Goal: Task Accomplishment & Management: Manage account settings

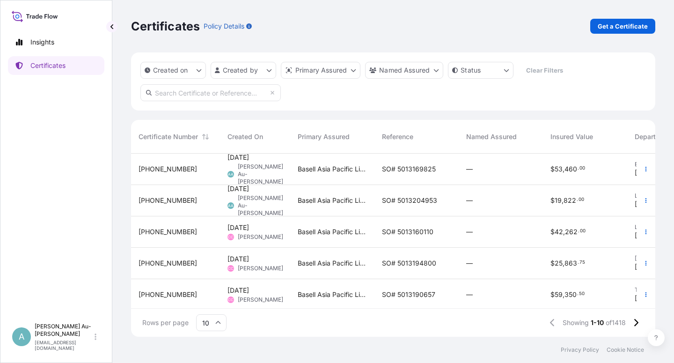
scroll to position [180, 516]
click at [56, 71] on link "Certificates" at bounding box center [56, 65] width 96 height 19
click at [167, 96] on input "text" at bounding box center [210, 92] width 140 height 17
type input "1228-1"
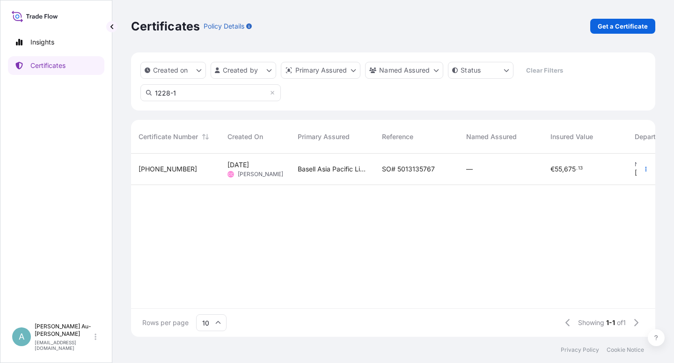
click at [406, 169] on span "SO# 5013135767" at bounding box center [408, 168] width 53 height 9
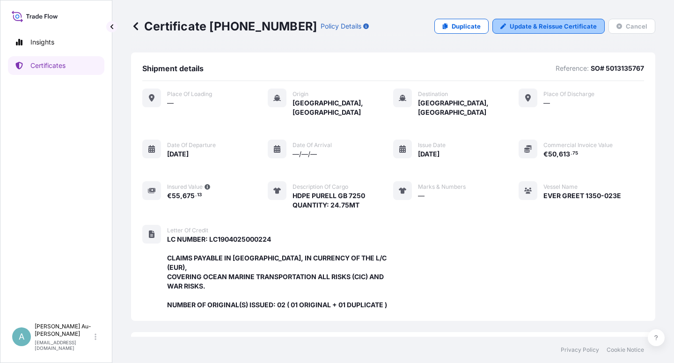
click at [543, 28] on p "Update & Reissue Certificate" at bounding box center [553, 26] width 87 height 9
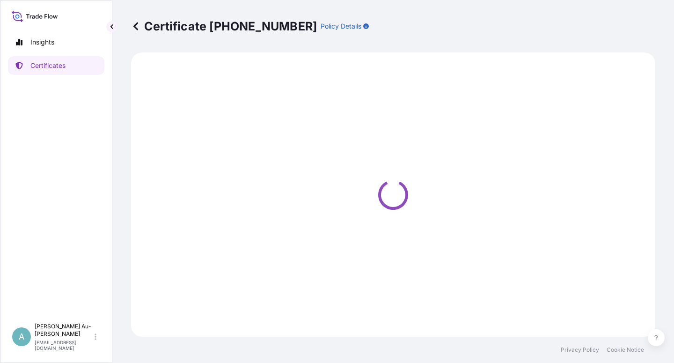
select select "Sea"
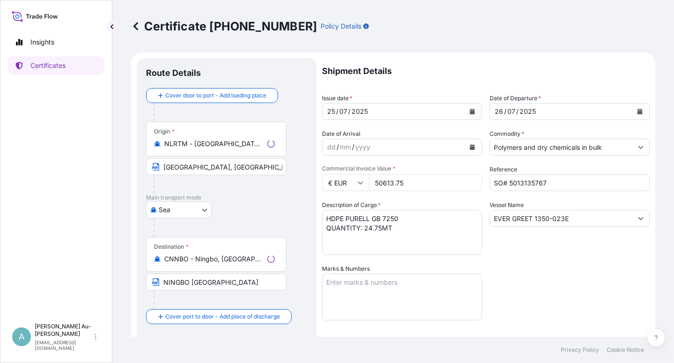
select select "32034"
click at [470, 111] on icon "Calendar" at bounding box center [472, 112] width 5 height 6
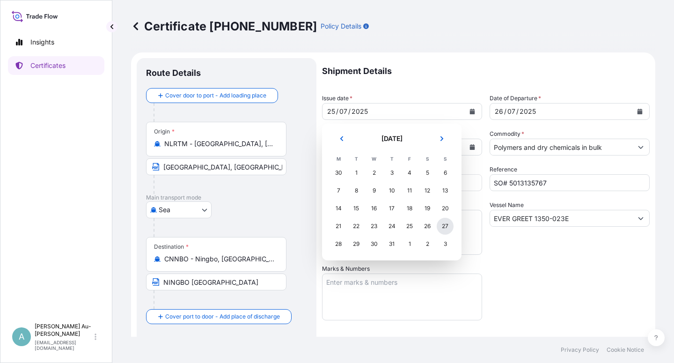
click at [444, 229] on div "27" at bounding box center [445, 226] width 17 height 17
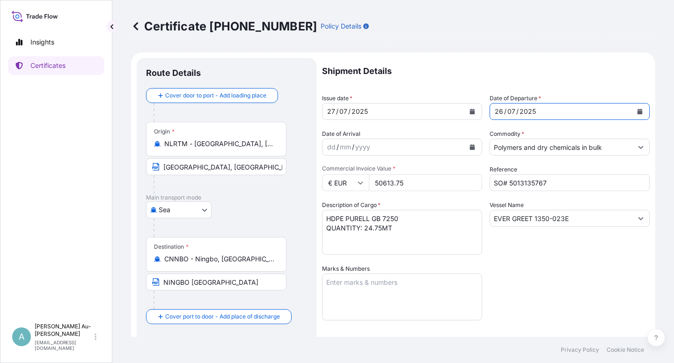
click at [638, 114] on icon "Calendar" at bounding box center [640, 112] width 5 height 6
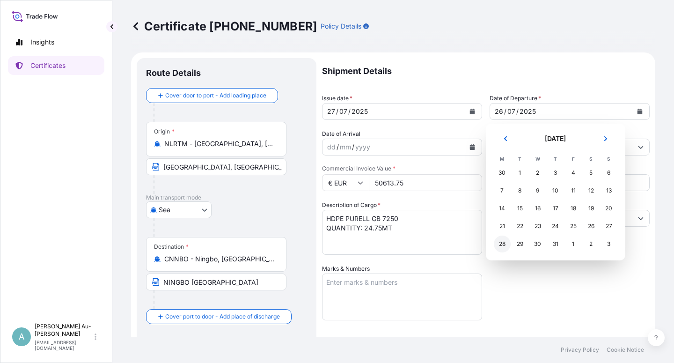
click at [499, 246] on div "28" at bounding box center [502, 243] width 17 height 17
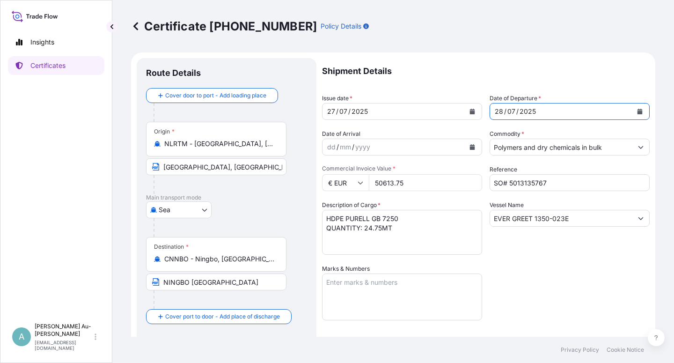
drag, startPoint x: 536, startPoint y: 255, endPoint x: 553, endPoint y: 250, distance: 17.0
click at [546, 253] on div "Shipment Details Issue date * [DATE] Date of Departure * [DATE] Date of Arrival…" at bounding box center [486, 299] width 328 height 482
click at [531, 275] on div "Shipment Details Issue date * [DATE] Date of Departure * [DATE] Date of Arrival…" at bounding box center [486, 299] width 328 height 482
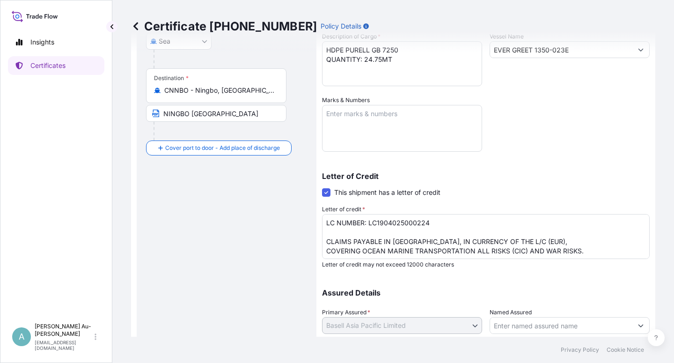
scroll to position [229, 0]
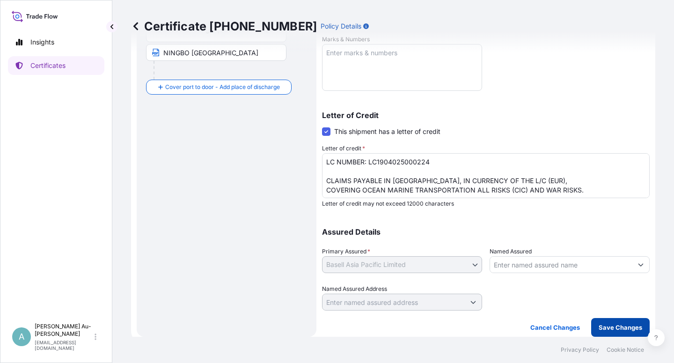
click at [606, 330] on p "Save Changes" at bounding box center [621, 326] width 44 height 9
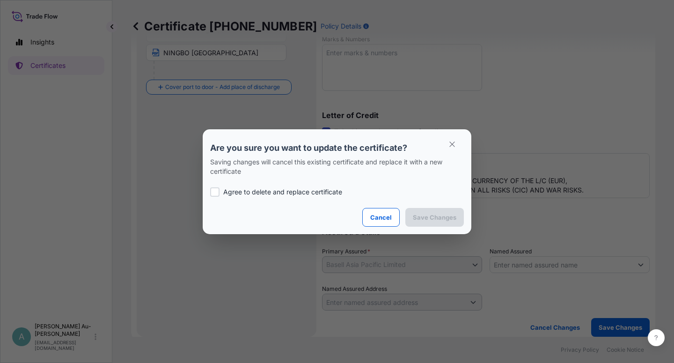
click at [258, 191] on p "Agree to delete and replace certificate" at bounding box center [282, 191] width 119 height 9
checkbox input "true"
click at [446, 218] on p "Save Changes" at bounding box center [435, 217] width 44 height 9
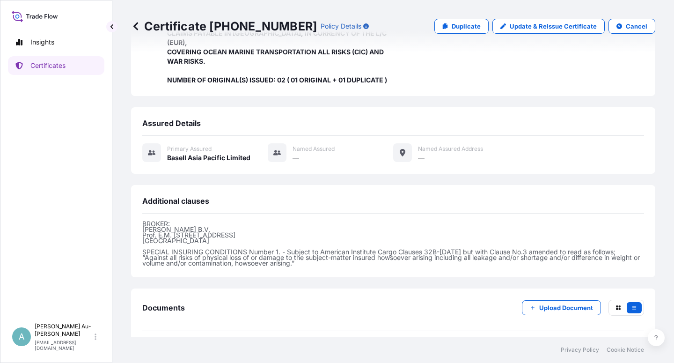
scroll to position [250, 0]
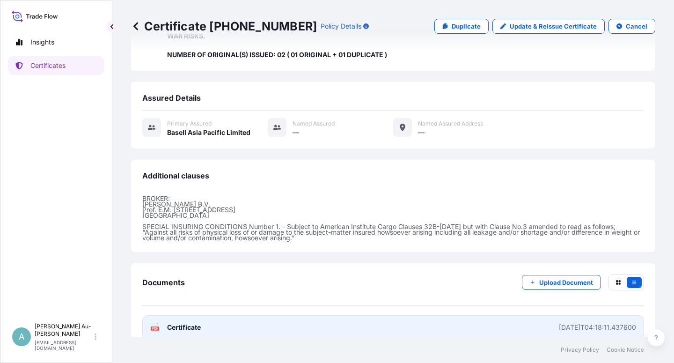
click at [187, 322] on span "Certificate" at bounding box center [184, 326] width 34 height 9
